Goal: Contribute content

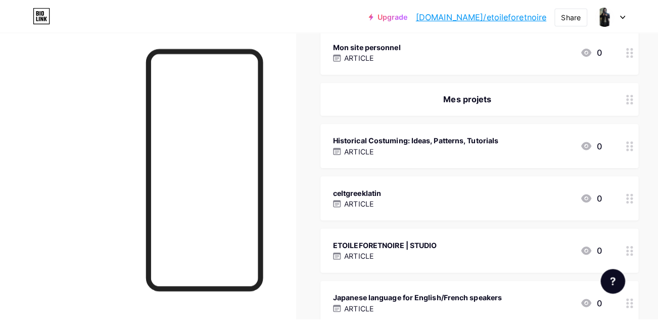
scroll to position [192, 0]
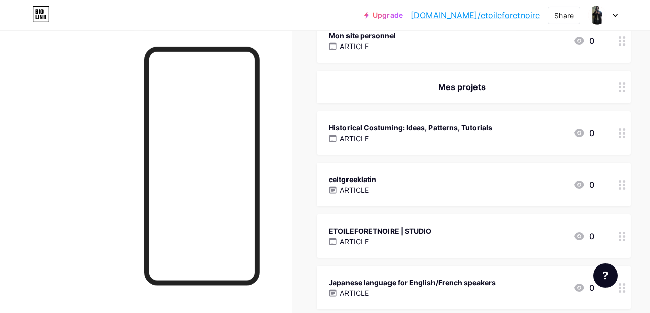
click at [515, 129] on div "Historical Costuming: Ideas, Patterns, Tutorials ARTICLE 0" at bounding box center [461, 132] width 265 height 23
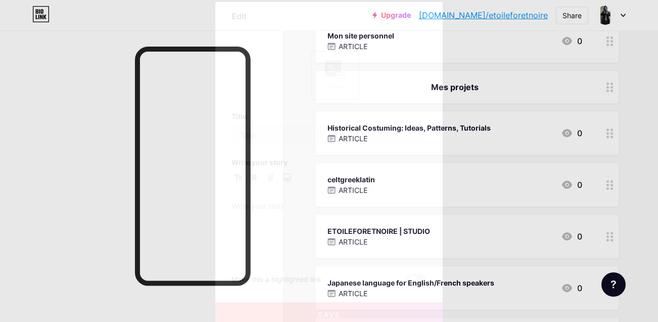
type input "Historical Costuming: Ideas, Patterns, Tutorials"
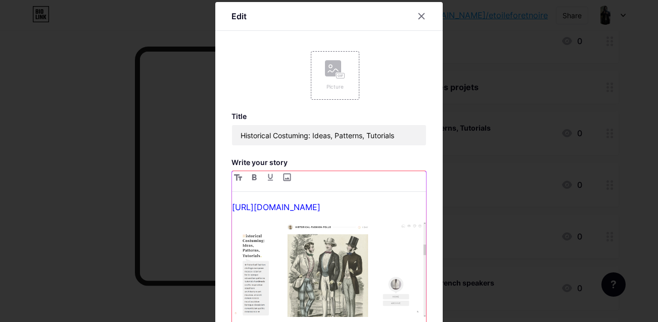
drag, startPoint x: 418, startPoint y: 207, endPoint x: 221, endPoint y: 208, distance: 196.7
click at [232, 207] on div "[URL][DOMAIN_NAME]" at bounding box center [329, 264] width 194 height 129
click at [321, 202] on link "[URL][DOMAIN_NAME]" at bounding box center [276, 207] width 88 height 10
click at [321, 206] on link "[URL][DOMAIN_NAME]" at bounding box center [276, 207] width 88 height 10
click at [419, 206] on p "[URL][DOMAIN_NAME]" at bounding box center [329, 207] width 194 height 14
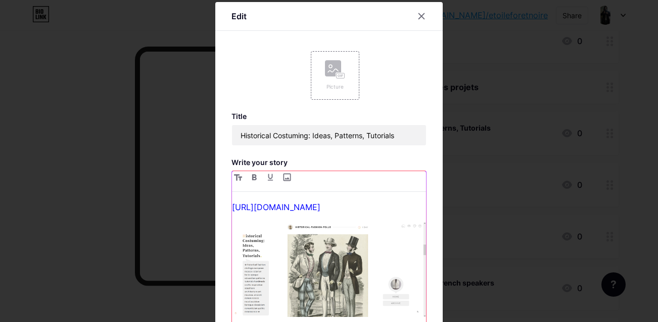
drag, startPoint x: 419, startPoint y: 206, endPoint x: 226, endPoint y: 203, distance: 192.1
click at [226, 203] on div "Edit Picture Title Historical Costuming: Ideas, Patterns, Tutorials Write your …" at bounding box center [328, 214] width 227 height 424
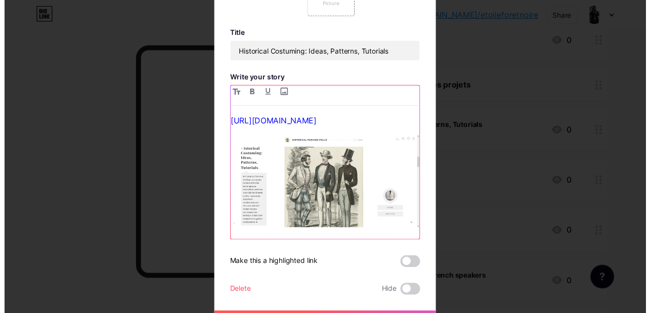
scroll to position [107, 0]
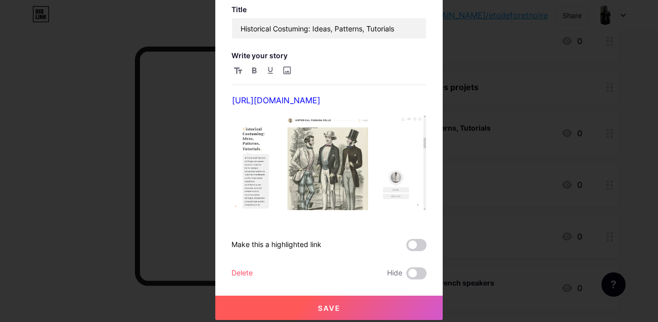
click at [336, 308] on span "Save" at bounding box center [329, 307] width 23 height 9
